Goal: Transaction & Acquisition: Purchase product/service

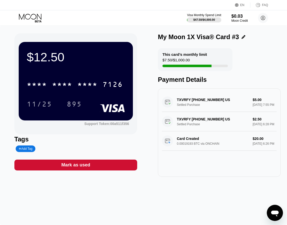
click at [33, 17] on icon at bounding box center [31, 18] width 24 height 9
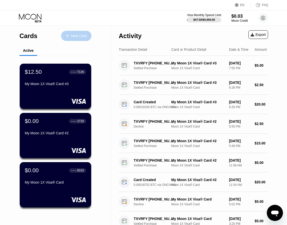
click at [73, 38] on div "New Card" at bounding box center [79, 36] width 16 height 4
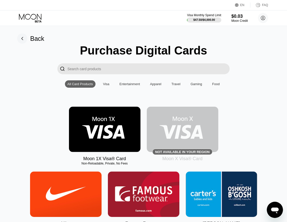
click at [123, 129] on img at bounding box center [105, 129] width 72 height 45
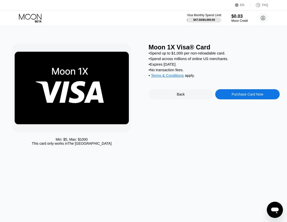
click at [238, 96] on div "Purchase Card Now" at bounding box center [248, 94] width 32 height 4
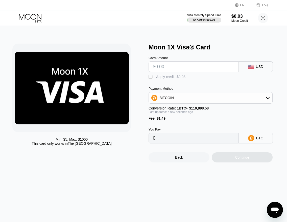
click at [210, 70] on input "text" at bounding box center [194, 66] width 82 height 10
type input "$20"
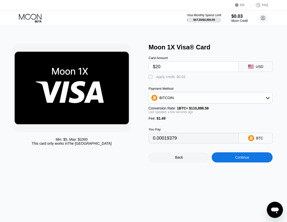
type input "0.00019379"
type input "$20"
click at [237, 159] on div "Continue" at bounding box center [242, 157] width 14 height 4
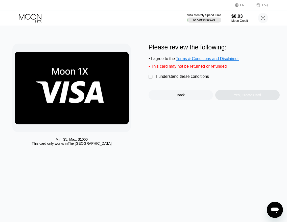
click at [159, 79] on div "I understand these conditions" at bounding box center [182, 76] width 53 height 5
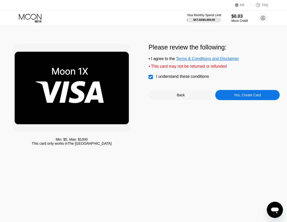
click at [237, 96] on div "Yes, Create Card" at bounding box center [247, 95] width 27 height 4
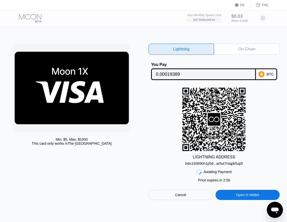
click at [243, 47] on div "On-Chain" at bounding box center [247, 49] width 17 height 5
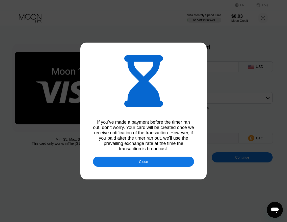
type input "0.00019386"
type input "0.00019371"
type input "0.00019364"
type input "0.00019365"
type input "0.00019362"
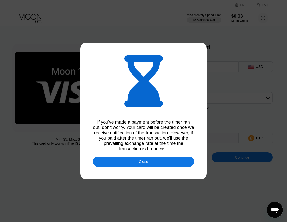
type input "0.00019359"
type input "0.00019350"
type input "0.00019335"
type input "0.00019326"
type input "0.00019334"
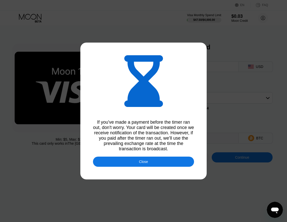
type input "0.00019347"
type input "0.00019332"
type input "0.00019337"
type input "0.00019357"
type input "0.00019352"
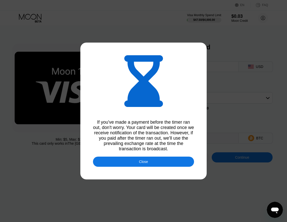
type input "0.00019319"
type input "0.00019334"
type input "0.00019338"
